Goal: Find specific page/section

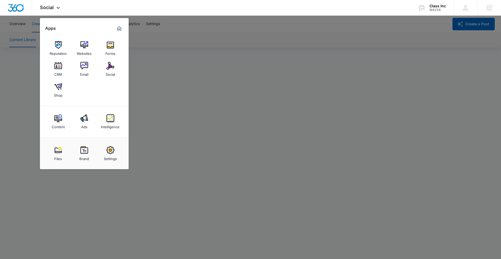
click at [413, 83] on div at bounding box center [250, 129] width 501 height 259
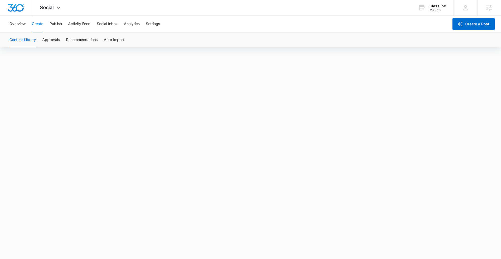
click at [37, 24] on button "Create" at bounding box center [37, 24] width 11 height 17
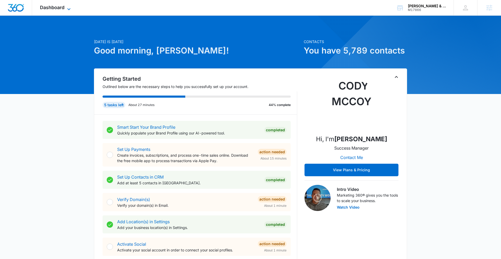
click at [67, 6] on icon at bounding box center [69, 9] width 6 height 6
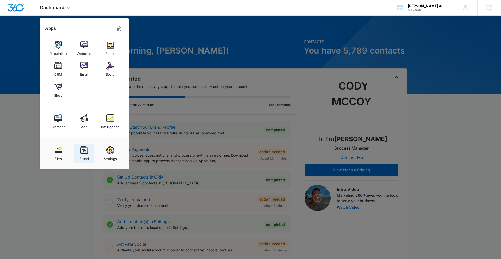
click at [83, 153] on img at bounding box center [84, 150] width 8 height 8
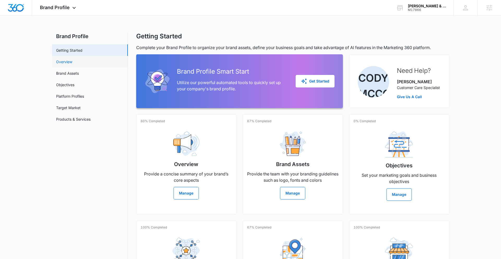
click at [68, 60] on link "Overview" at bounding box center [64, 61] width 16 height 5
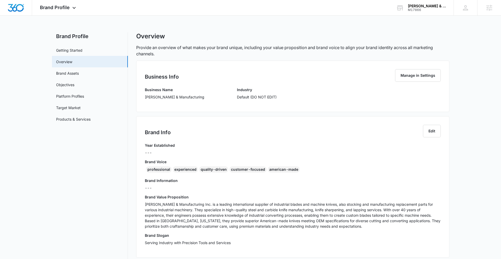
drag, startPoint x: 145, startPoint y: 97, endPoint x: 203, endPoint y: 98, distance: 58.7
click at [205, 98] on div "Business Name Carolina Knife & Manufacturing Industry Default (DO NOT EDIT)" at bounding box center [293, 95] width 296 height 16
copy p "Carolina Knife & Manufacturing"
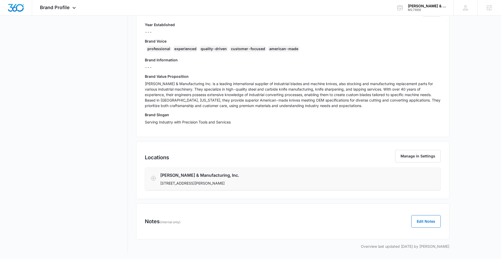
drag, startPoint x: 199, startPoint y: 184, endPoint x: 222, endPoint y: 183, distance: 23.0
click at [221, 184] on p "224 Mulvaney Street, Asheville, NC 28803" at bounding box center [268, 182] width 216 height 5
copy p "Asheville, NC"
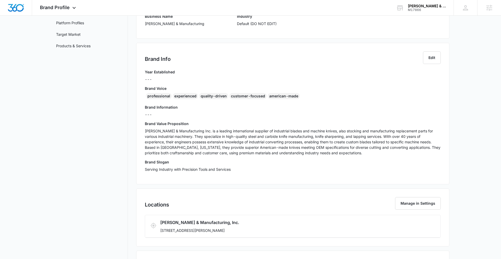
scroll to position [73, 0]
drag, startPoint x: 142, startPoint y: 96, endPoint x: 146, endPoint y: 97, distance: 3.4
click at [143, 96] on div "Brand Info Edit Year Established --- Brand Voice professional experienced quali…" at bounding box center [292, 113] width 313 height 141
drag, startPoint x: 159, startPoint y: 98, endPoint x: 287, endPoint y: 99, distance: 128.1
click at [287, 99] on div "professional experienced quality-driven customer-focused american-made" at bounding box center [293, 97] width 296 height 8
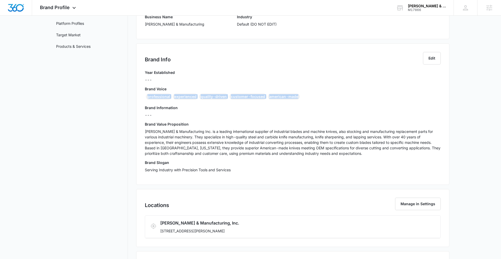
copy div "professional experienced quality-driven customer-focused american-made"
